Goal: Information Seeking & Learning: Find specific page/section

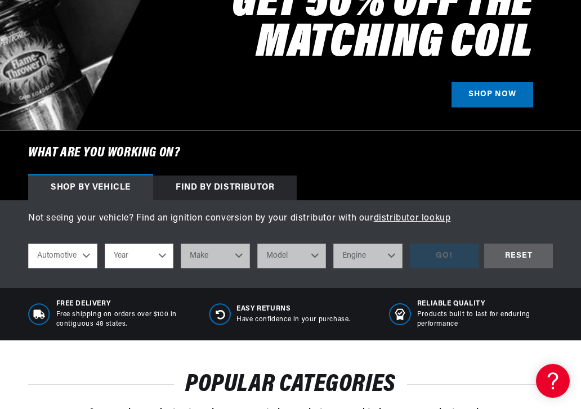
scroll to position [0, 479]
click at [570, 233] on div "Not seeing your vehicle? Find an ignition conversion by your distributor with o…" at bounding box center [290, 244] width 581 height 65
click at [1, 303] on div "Free Delivery Free shipping on orders over $100 in contiguous 48 states. Easy R…" at bounding box center [290, 313] width 581 height 29
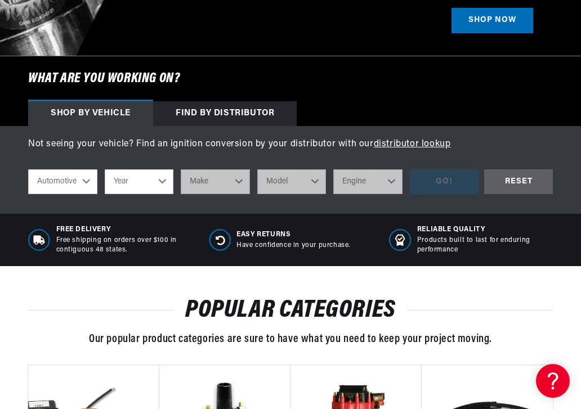
scroll to position [0, 959]
click at [3, 182] on div "Not seeing your vehicle? Find an ignition conversion by your distributor with o…" at bounding box center [290, 169] width 581 height 65
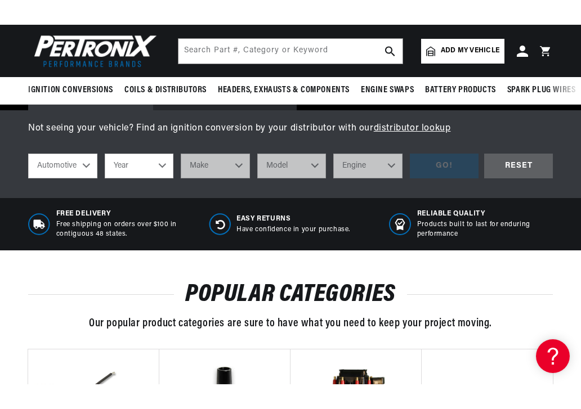
scroll to position [378, 0]
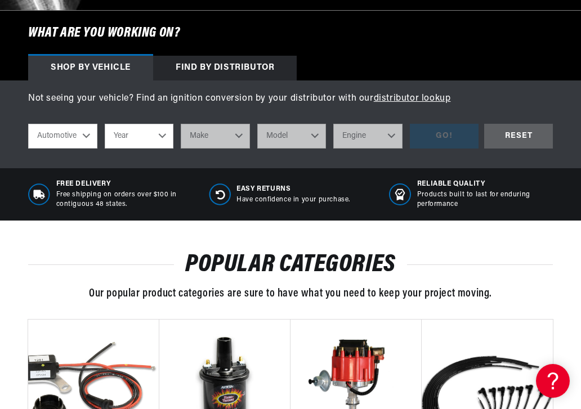
click at [158, 140] on select "Year [DATE] 2021 2020 2019 2018 2017 2016 2015 2014 2013 2012 2011 2010 2009 20…" at bounding box center [139, 136] width 69 height 25
select select "1940"
click at [234, 138] on select "Make American Bantam Chevrolet Ford [GEOGRAPHIC_DATA] Hupmobile Packard [GEOGRA…" at bounding box center [215, 136] width 69 height 25
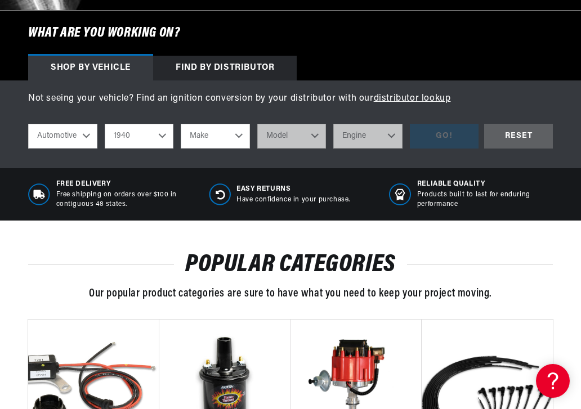
select select "Chevrolet"
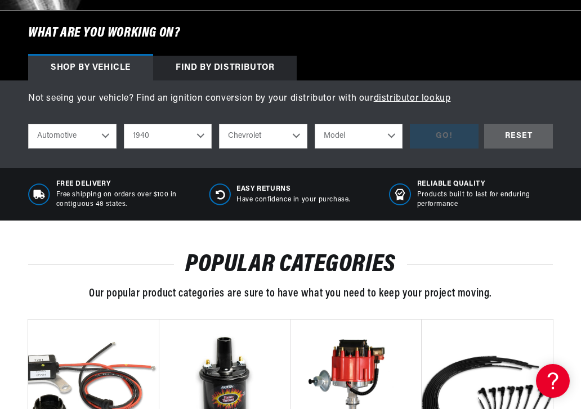
click at [386, 140] on select "Model Truck" at bounding box center [359, 136] width 88 height 25
click at [437, 137] on div "GO! RESET" at bounding box center [481, 136] width 143 height 25
click at [439, 142] on div "GO! RESET" at bounding box center [481, 136] width 143 height 25
click at [387, 141] on select "Model Truck" at bounding box center [359, 136] width 88 height 25
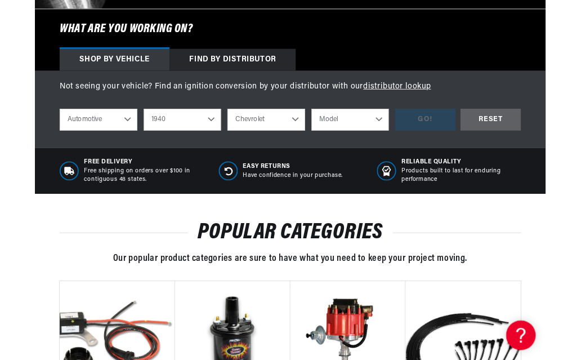
scroll to position [375, 0]
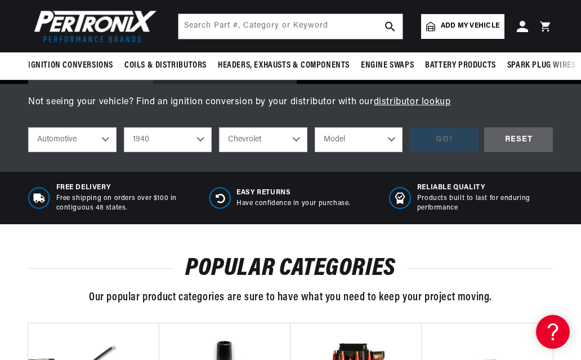
click at [387, 138] on select "Model Truck" at bounding box center [359, 139] width 88 height 25
click at [385, 136] on select "Model Truck" at bounding box center [359, 139] width 88 height 25
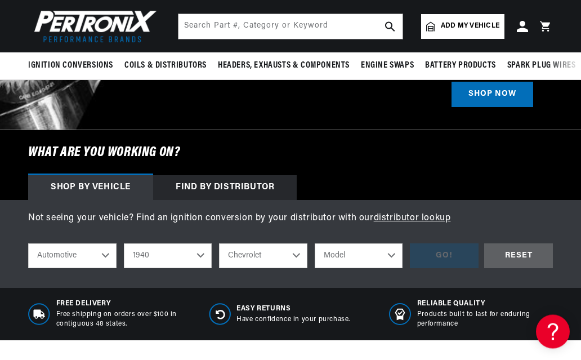
scroll to position [0, 0]
click at [197, 193] on div "Find by Distributor" at bounding box center [224, 188] width 143 height 25
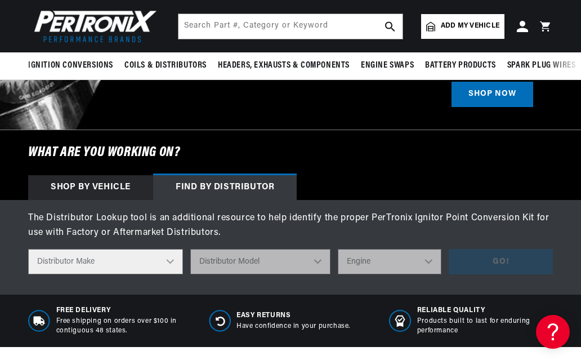
click at [164, 265] on select "Distributor Make Accel [PERSON_NAME] Autolite Bosch Century Chrysler Clark Colt…" at bounding box center [105, 261] width 155 height 25
select select "Holley"
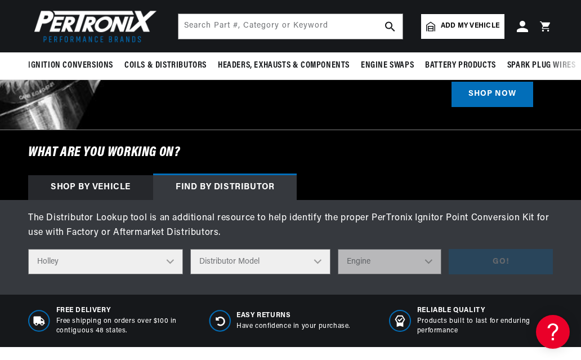
click at [309, 268] on select "Distributor Model 69498 2562-1 2563-1" at bounding box center [260, 261] width 140 height 25
click at [309, 263] on select "Distributor Model 69498 2562-1 2563-1" at bounding box center [260, 261] width 140 height 25
select select "2562-1"
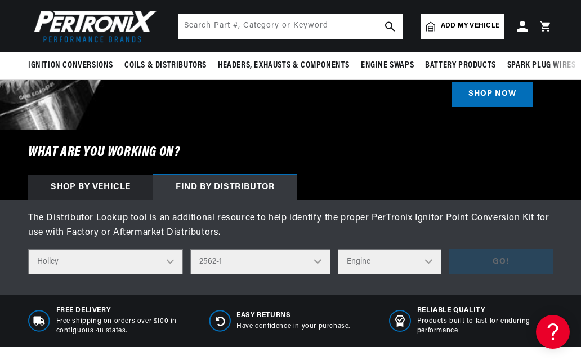
click at [418, 271] on select "Engine 6" at bounding box center [390, 261] width 104 height 25
